Goal: Information Seeking & Learning: Learn about a topic

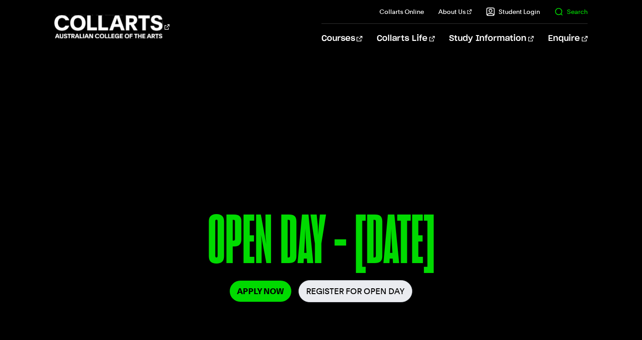
click at [566, 7] on link "Search" at bounding box center [570, 11] width 33 height 9
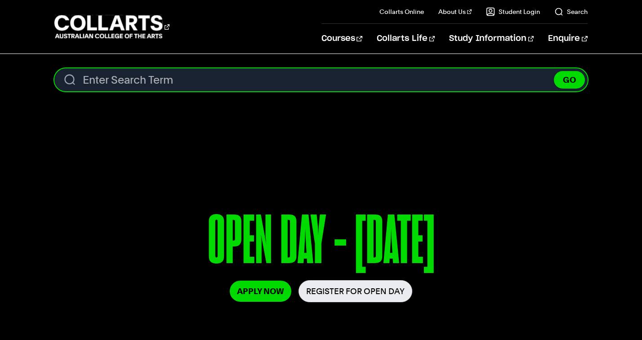
click at [440, 89] on input "Search content" at bounding box center [320, 79] width 533 height 23
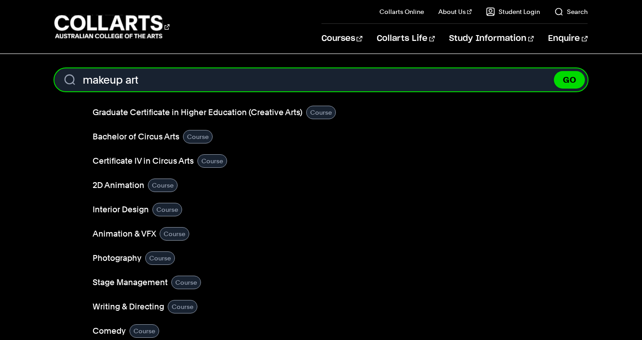
scroll to position [17, 0]
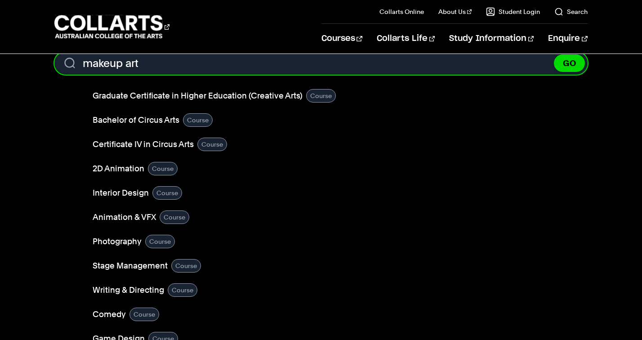
type input "makeup art"
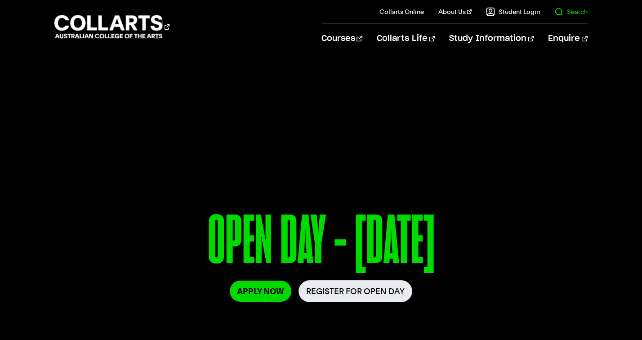
click at [566, 9] on link "Search" at bounding box center [570, 11] width 33 height 9
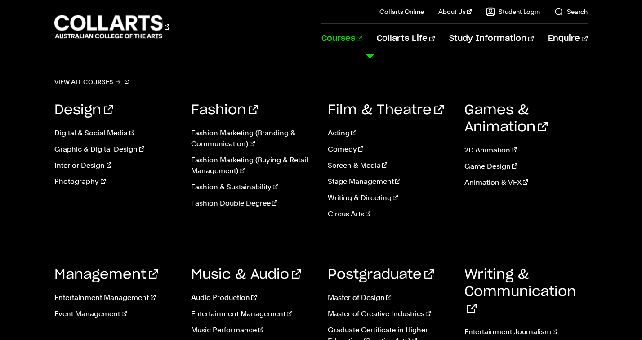
scroll to position [39, 0]
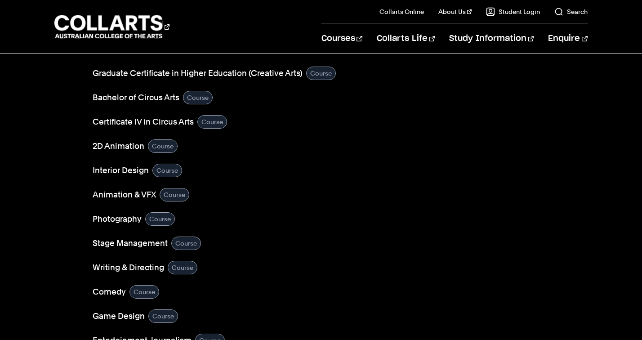
type input "makeup art"
